Goal: Ask a question: Seek information or help from site administrators or community

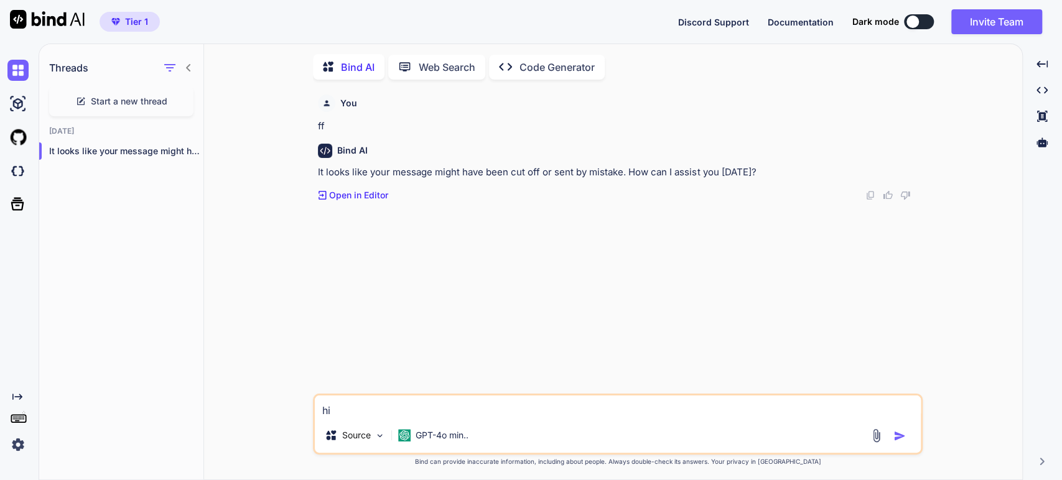
scroll to position [4, 0]
drag, startPoint x: 358, startPoint y: 412, endPoint x: 304, endPoint y: 403, distance: 54.8
click at [304, 403] on div "You ff Bind AI It looks like your message might have been cut off or sent by mi…" at bounding box center [618, 284] width 808 height 392
type textarea "I have csv file:ID,Business,Link 1,Description Link 1,Link 2,Description Link 2…"
type textarea "x"
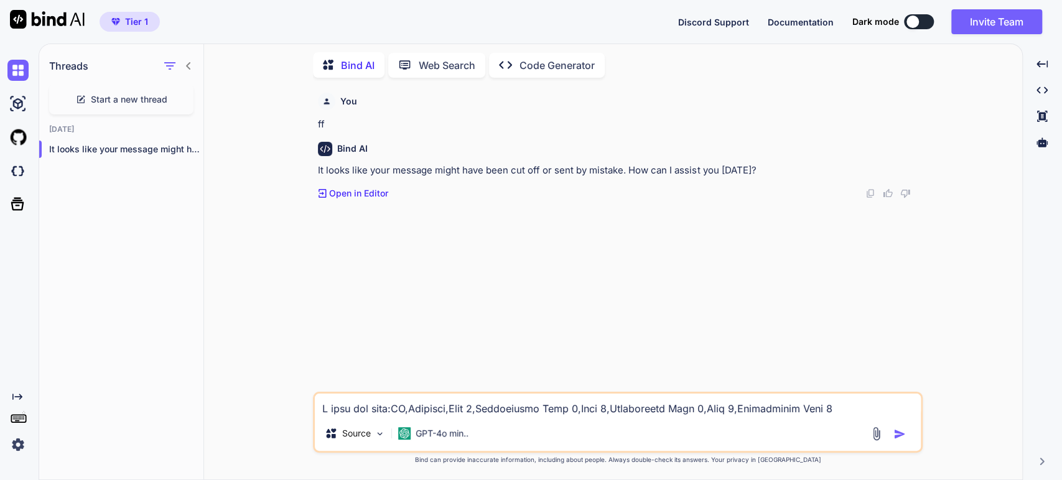
scroll to position [1404, 0]
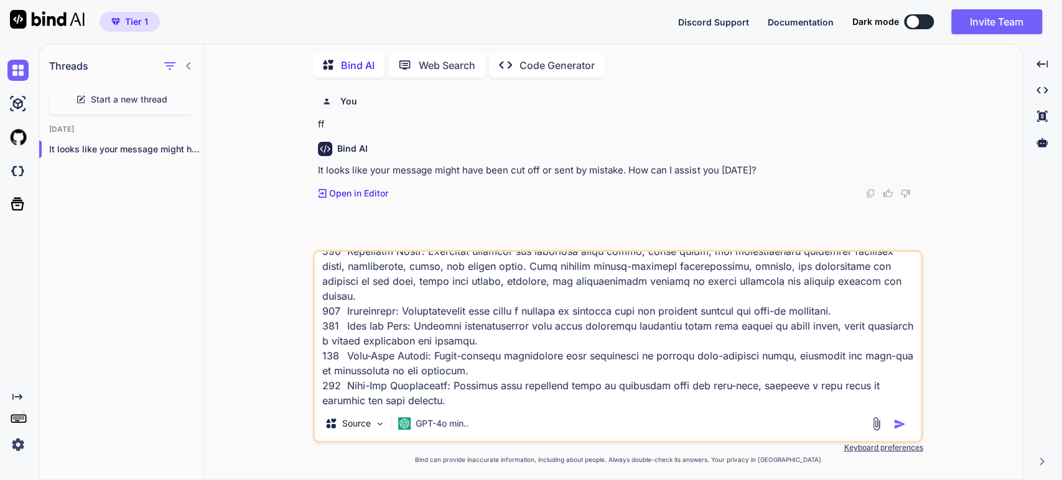
type textarea "I have csv file:ID,Business,Link 1,Description Link 1,Link 2,Description Link 2…"
click at [894, 422] on img "button" at bounding box center [899, 424] width 12 height 12
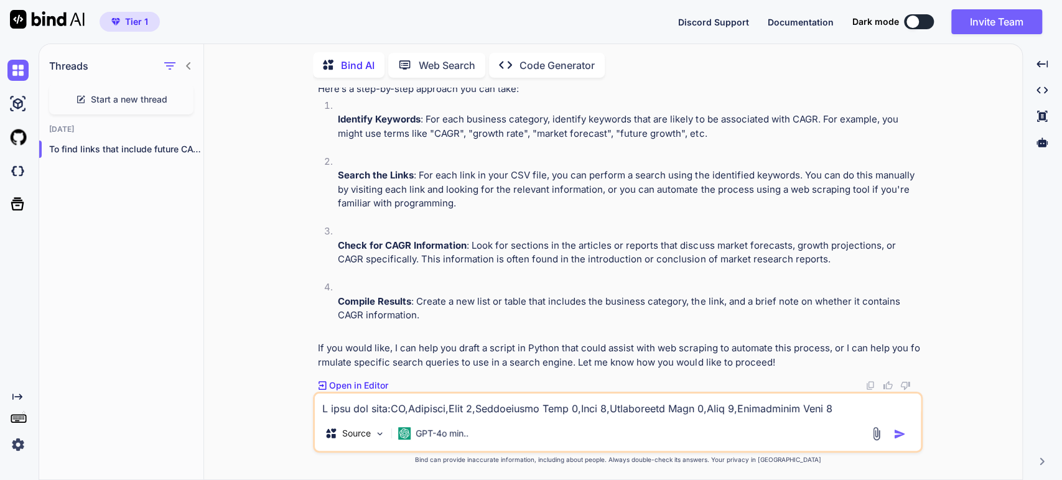
scroll to position [1331, 0]
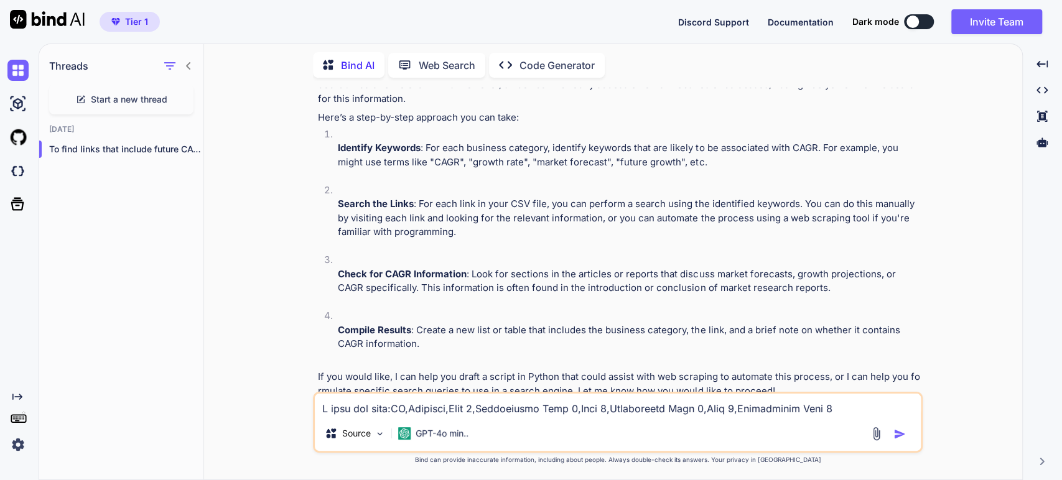
click at [408, 413] on textarea at bounding box center [618, 405] width 606 height 22
type textarea "write python code"
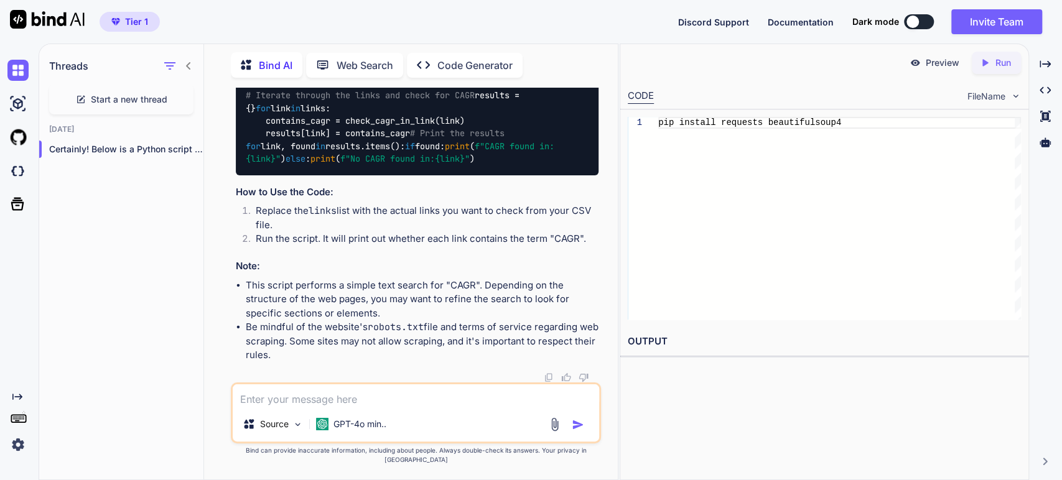
scroll to position [3166, 0]
click at [380, 407] on textarea at bounding box center [416, 395] width 366 height 22
type textarea "can you search the web and find links?"
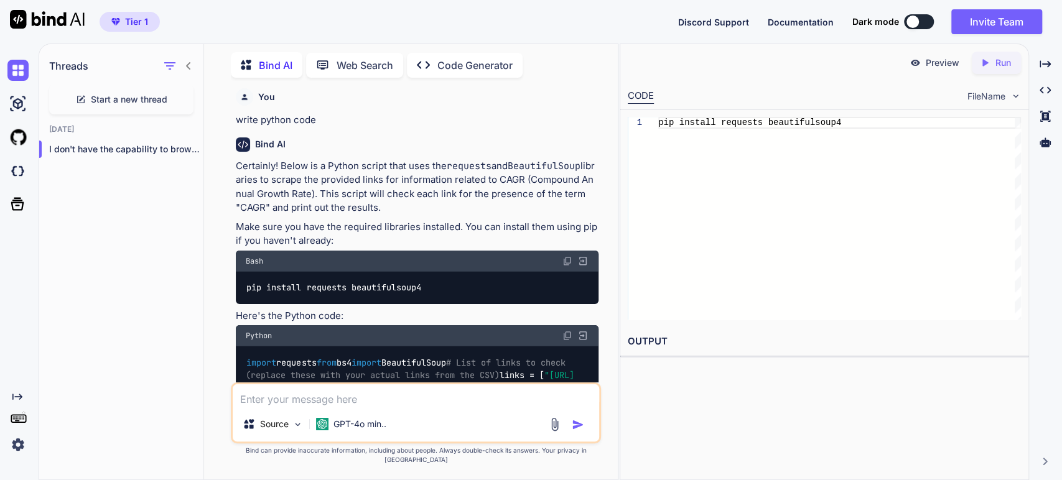
scroll to position [2492, 0]
